Goal: Transaction & Acquisition: Purchase product/service

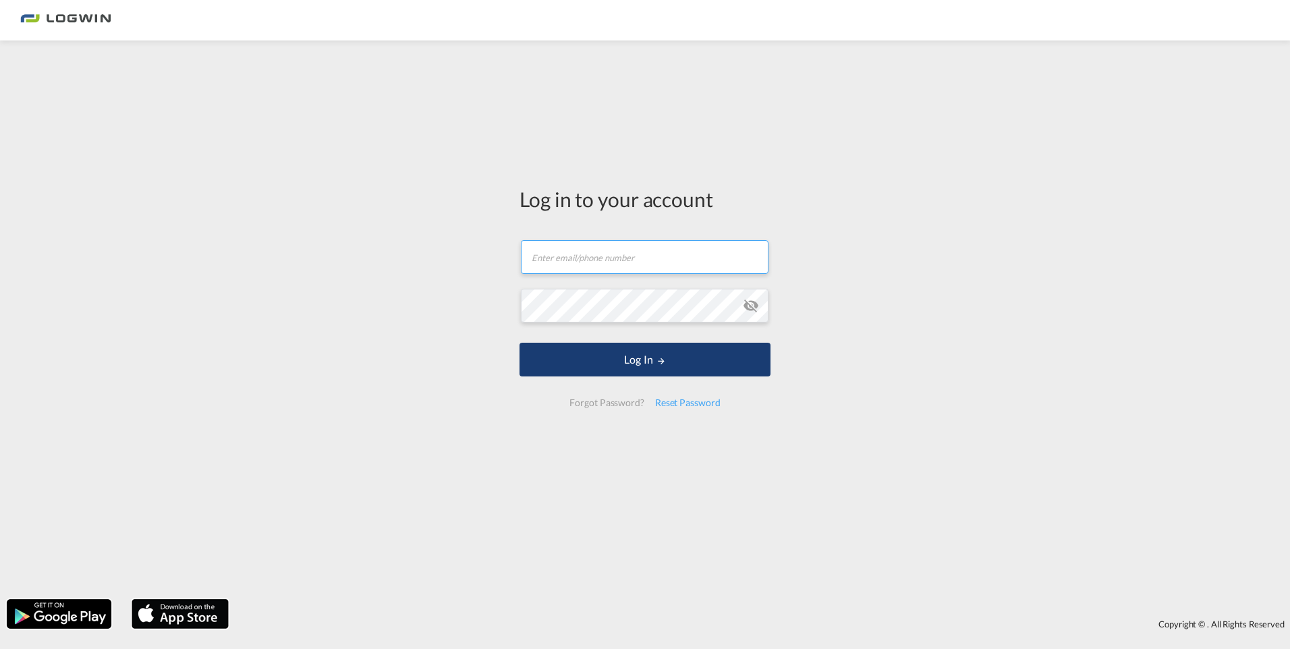
type input "[PERSON_NAME][EMAIL_ADDRESS][PERSON_NAME][DOMAIN_NAME]"
click at [635, 375] on button "Log In" at bounding box center [645, 360] width 251 height 34
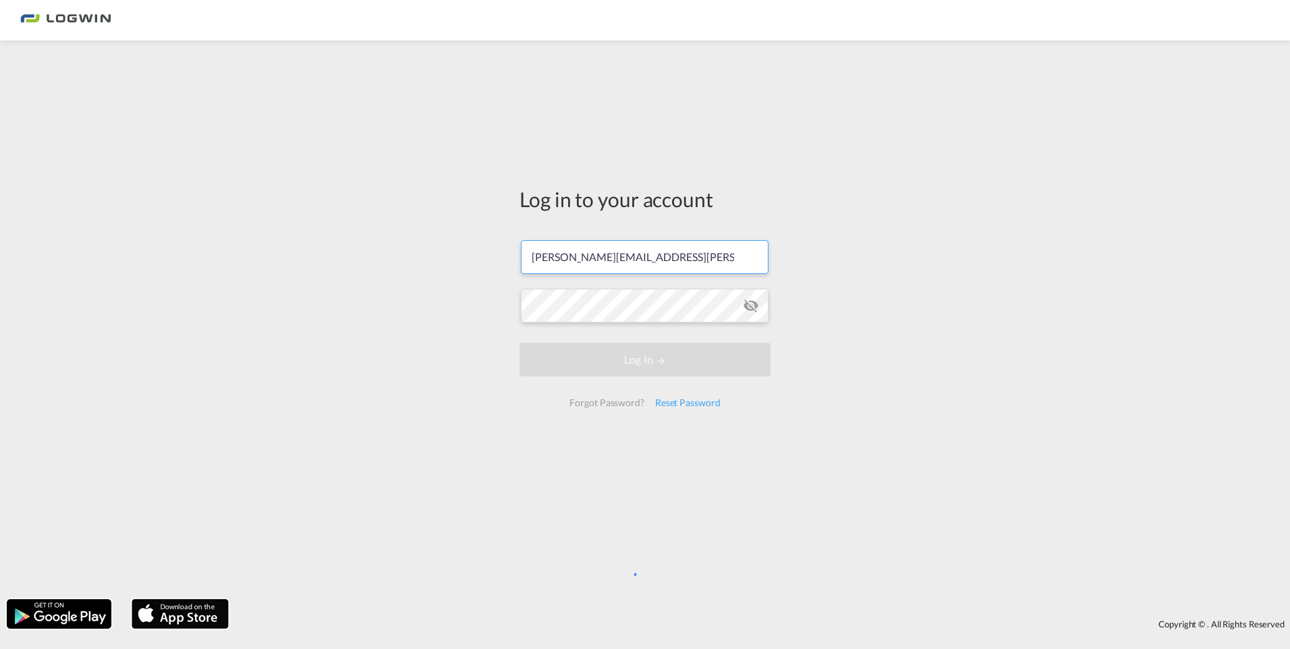
scroll to position [0, 16]
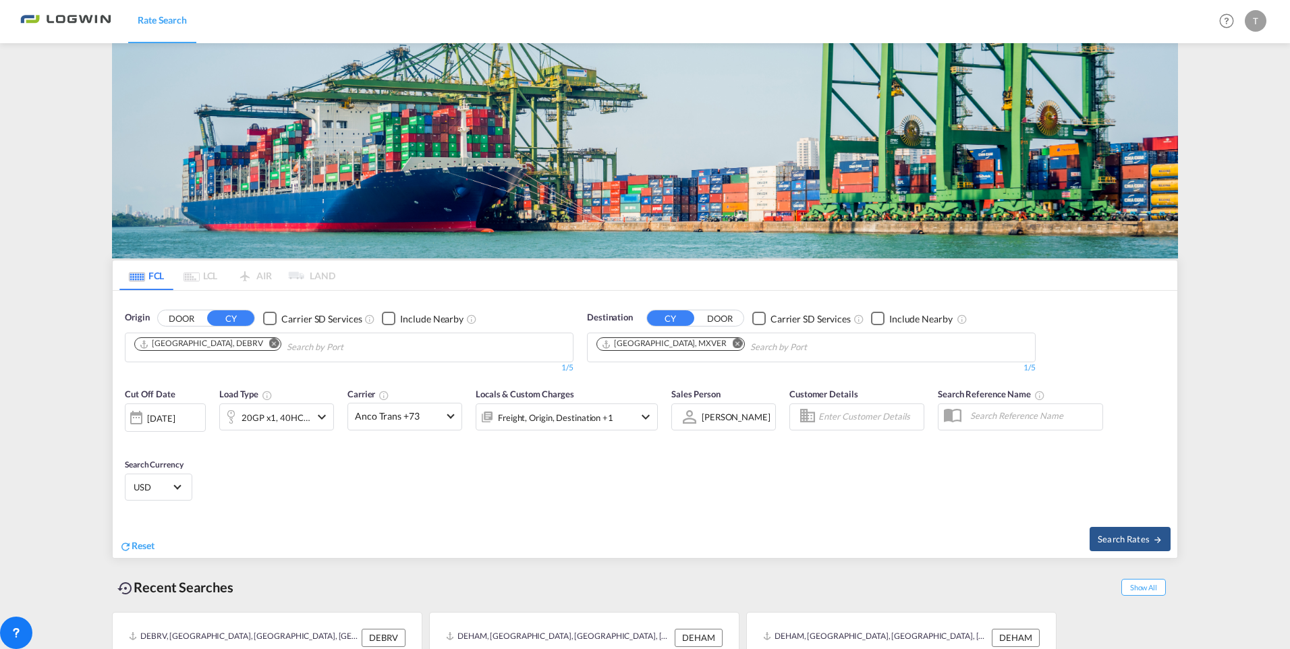
click at [269, 339] on md-icon "Remove" at bounding box center [274, 344] width 10 height 10
click at [235, 141] on body "Rate Search Rate Search Help Resources Product Release T My Profile Logout FCL …" at bounding box center [645, 324] width 1290 height 649
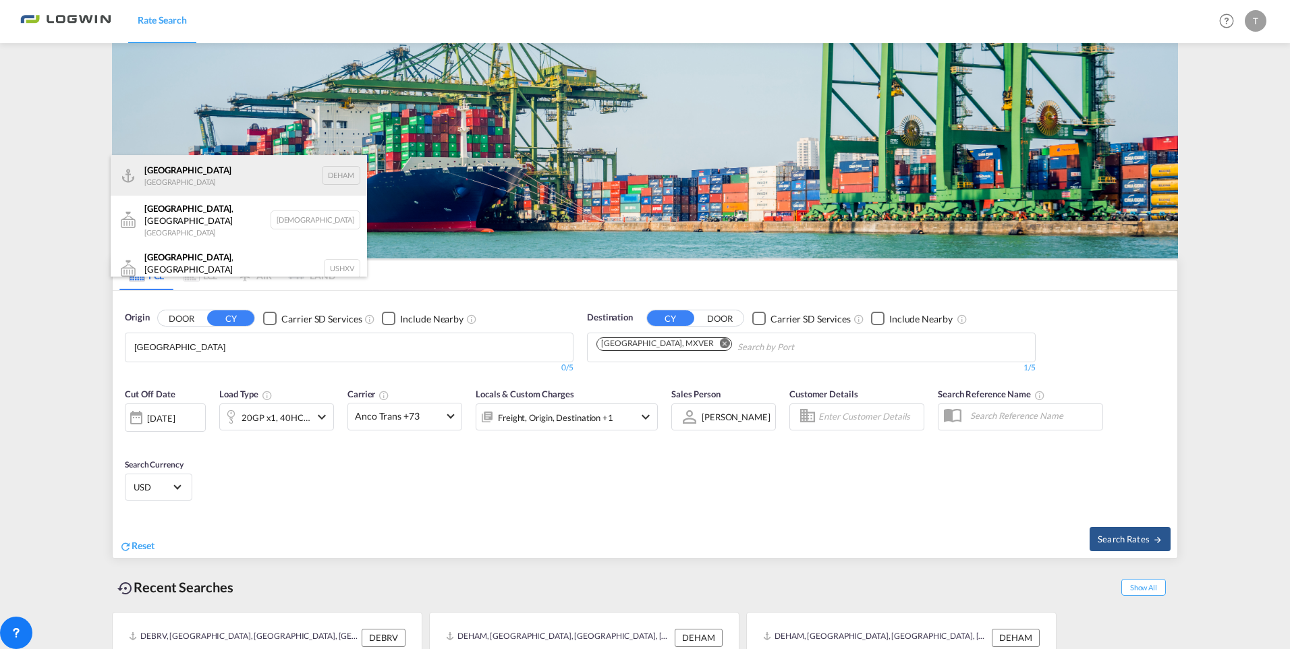
type input "[GEOGRAPHIC_DATA]"
click at [209, 180] on div "[GEOGRAPHIC_DATA] [GEOGRAPHIC_DATA] DEHAM" at bounding box center [239, 175] width 256 height 40
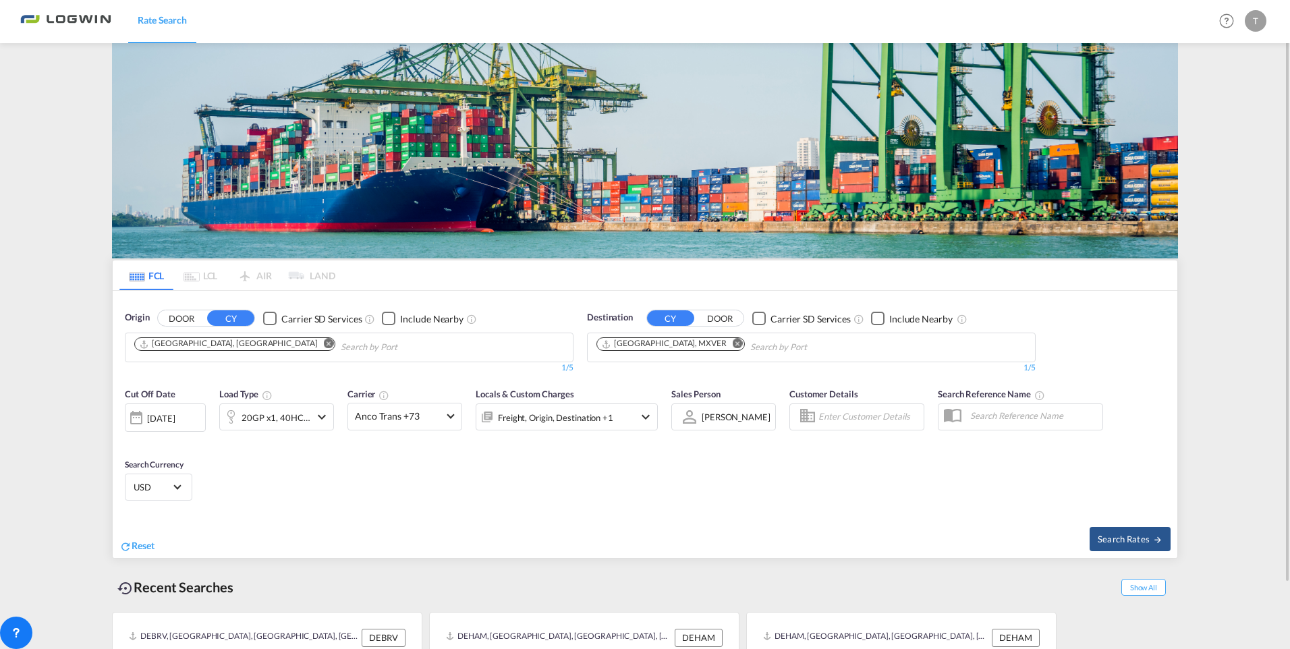
click at [733, 341] on md-icon "Remove" at bounding box center [738, 344] width 10 height 10
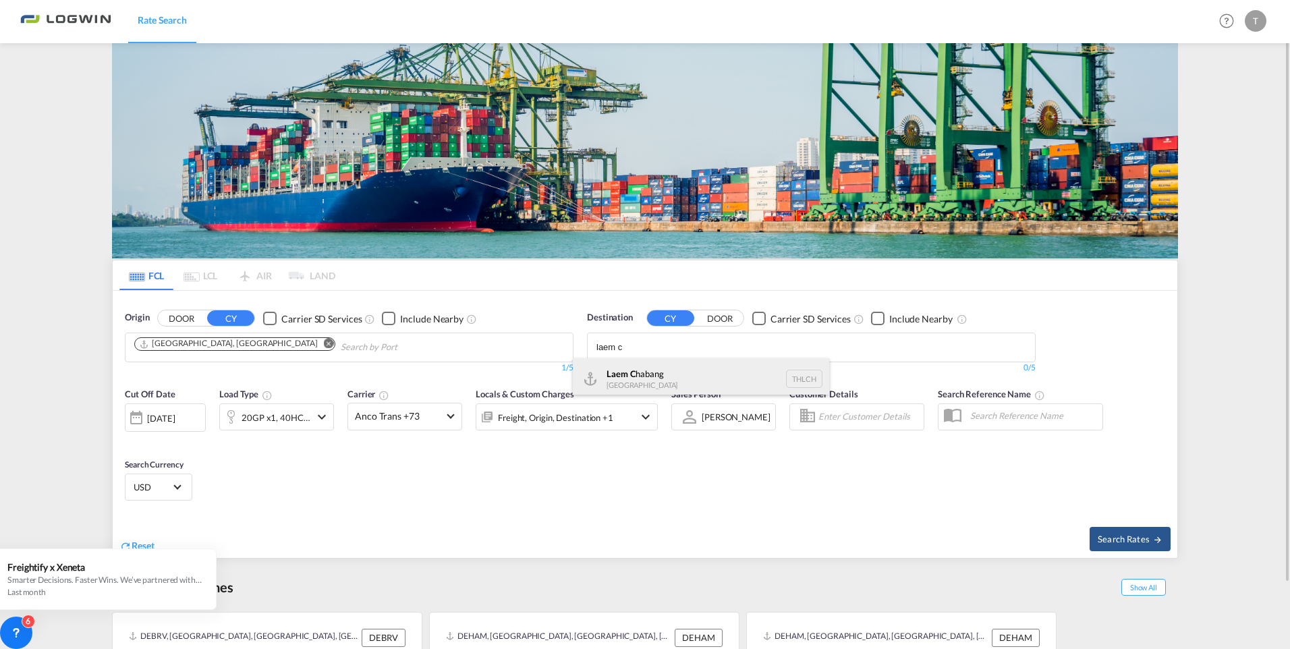
type input "laem c"
drag, startPoint x: 653, startPoint y: 371, endPoint x: 579, endPoint y: 397, distance: 78.1
click at [653, 371] on div "Laem C habang [GEOGRAPHIC_DATA] THLCH" at bounding box center [701, 378] width 256 height 40
click at [319, 413] on md-icon "icon-chevron-down" at bounding box center [322, 417] width 16 height 16
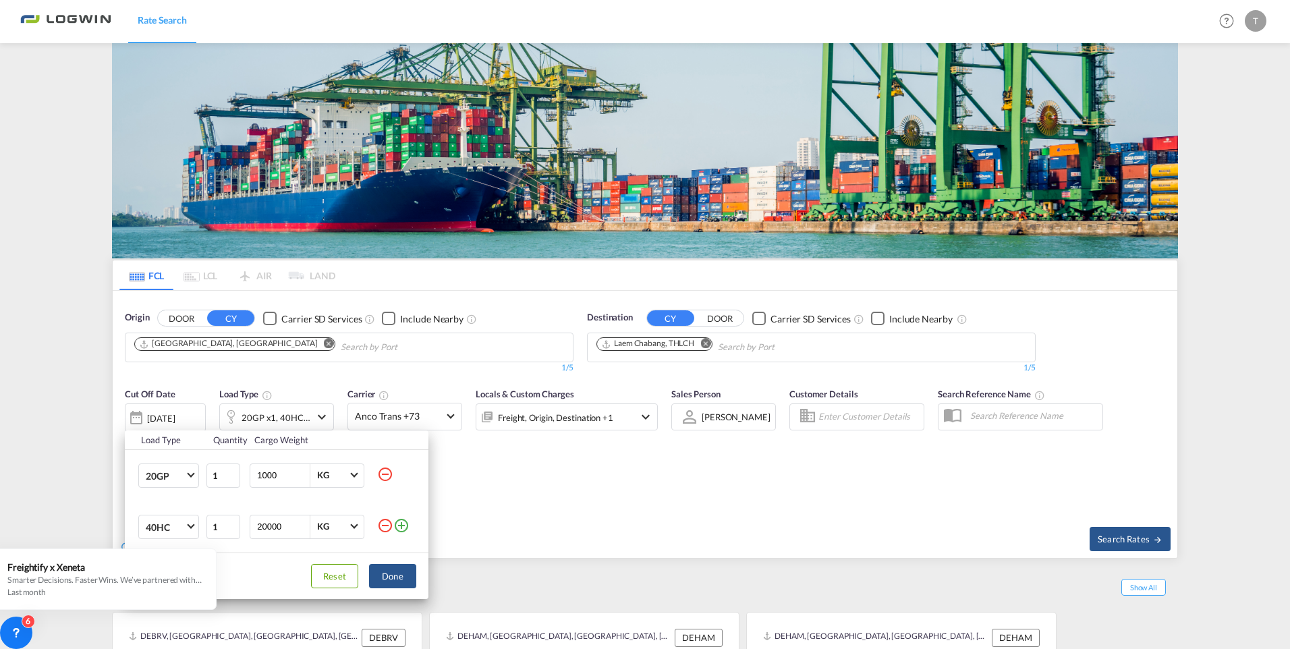
click at [388, 475] on md-icon "icon-minus-circle-outline" at bounding box center [385, 474] width 16 height 16
type input "20000"
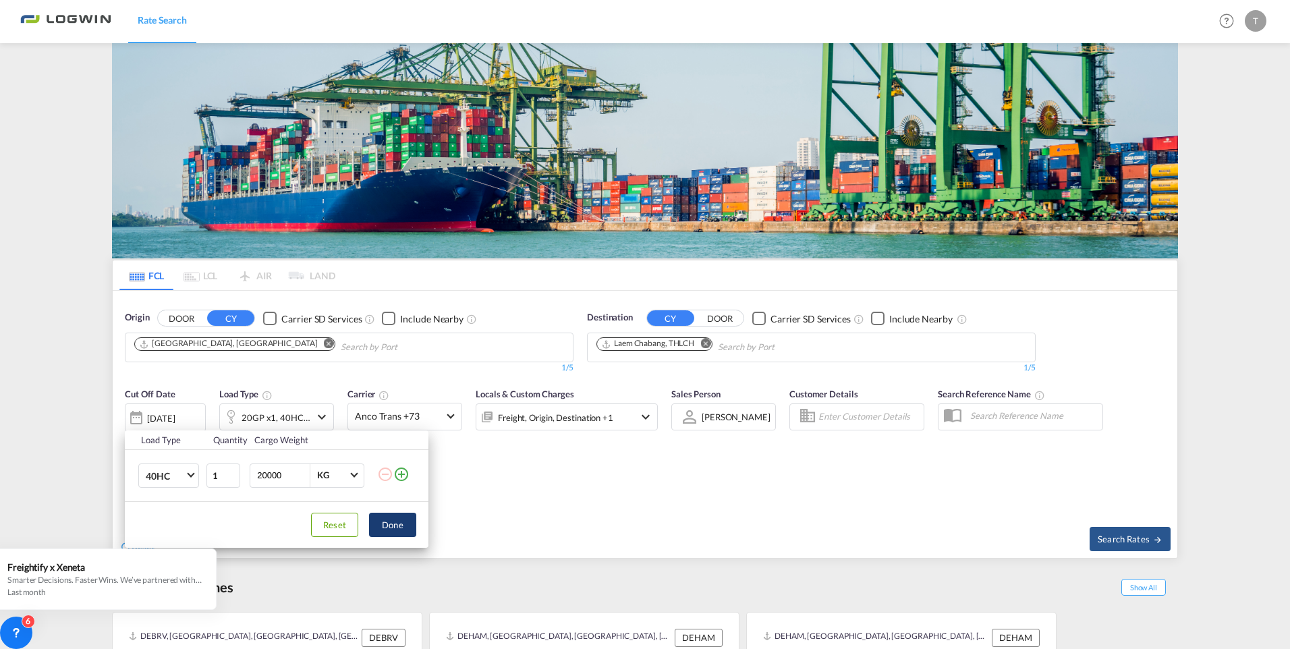
click at [383, 532] on button "Done" at bounding box center [392, 525] width 47 height 24
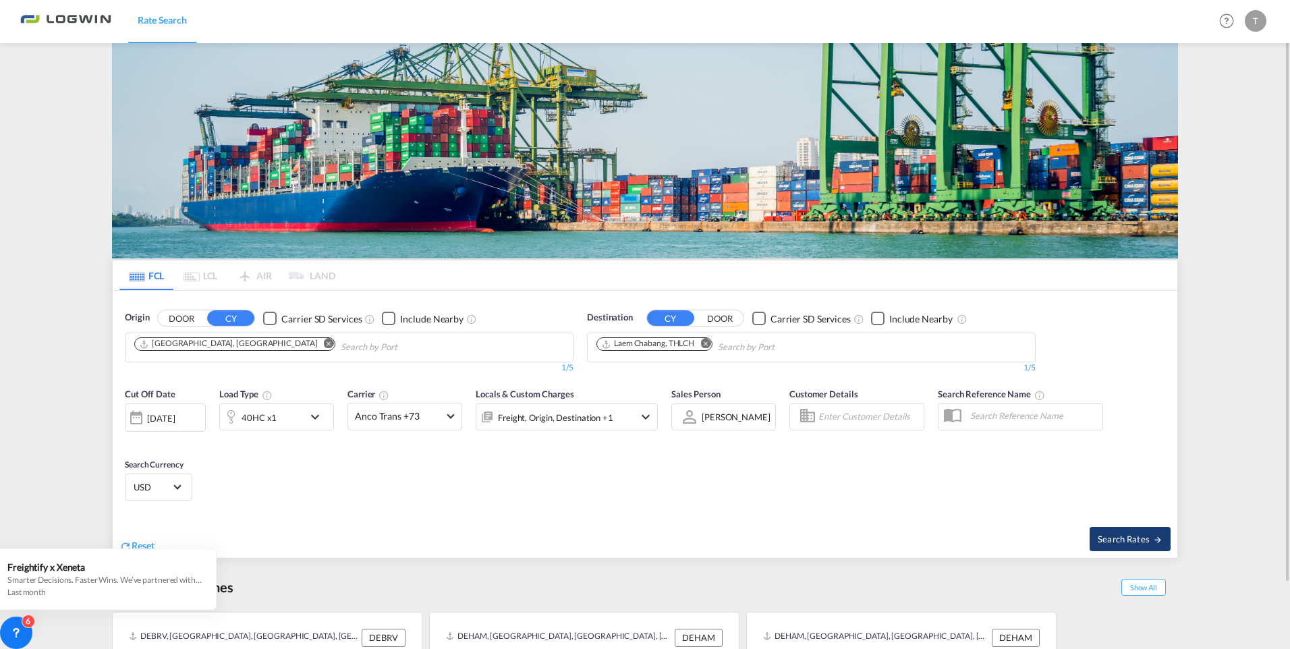
click at [1128, 531] on button "Search Rates" at bounding box center [1130, 539] width 81 height 24
type input "DEHAM to THLCH / [DATE]"
